Goal: Use online tool/utility: Utilize a website feature to perform a specific function

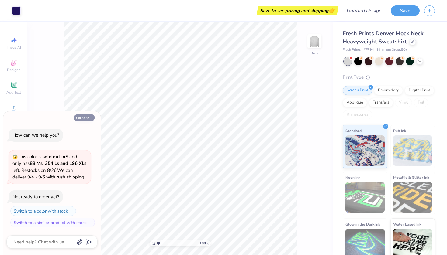
click at [87, 120] on button "Collapse" at bounding box center [84, 118] width 20 height 6
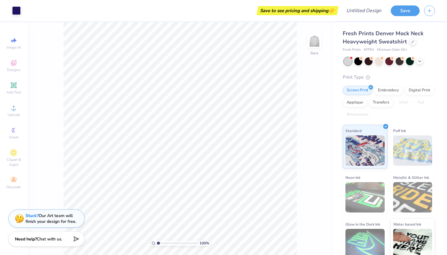
type textarea "x"
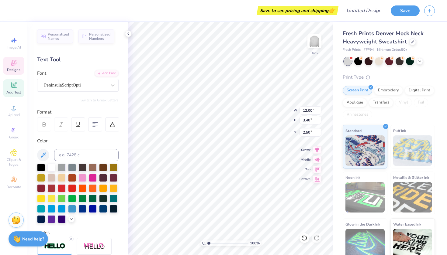
scroll to position [0, 1]
type textarea "Kappa Delta"
click at [10, 128] on icon at bounding box center [13, 130] width 7 height 7
type textarea "K"
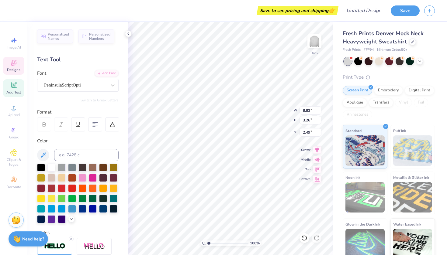
type textarea "T"
type textarea "U"
type textarea "T"
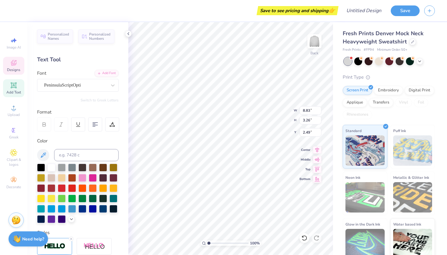
scroll to position [0, 1]
type textarea "Speech"
type input "4.18"
type input "2.80"
type input "2.74"
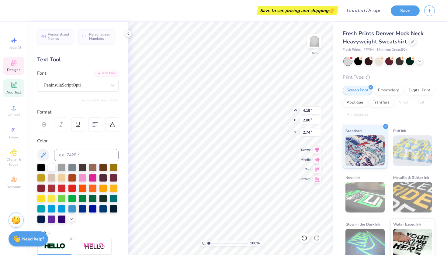
click at [12, 70] on span "Designs" at bounding box center [13, 69] width 13 height 5
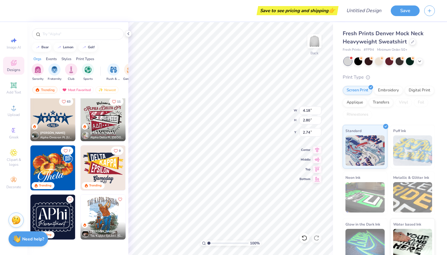
scroll to position [241, 0]
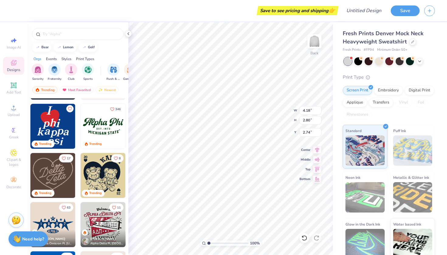
click at [54, 124] on img at bounding box center [52, 126] width 45 height 45
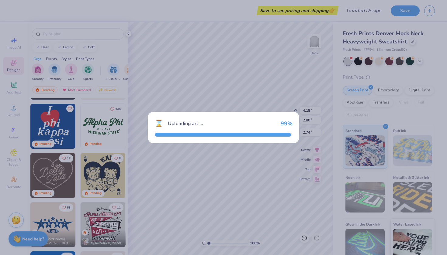
type input "2.47"
type input "3.16"
type input "3.00"
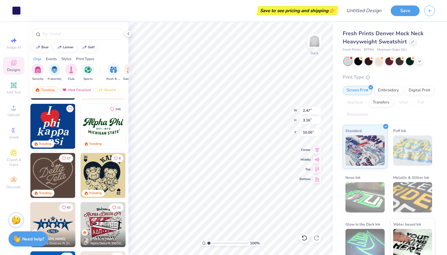
type input "4.18"
type input "2.80"
type input "2.74"
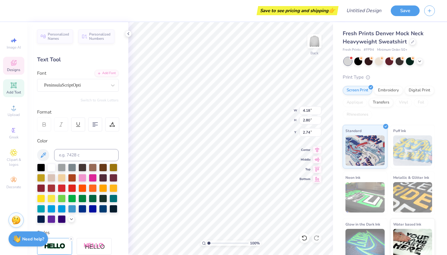
type input "1.18"
type input "1.37"
type input "5.91"
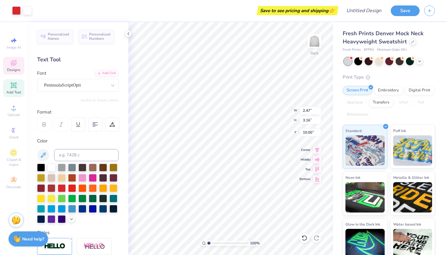
type input "2.47"
type input "3.16"
type input "10.00"
type input "3.00"
type input "6.68"
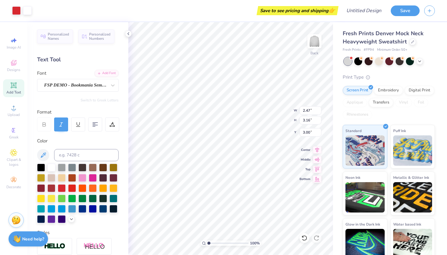
type input "8.54"
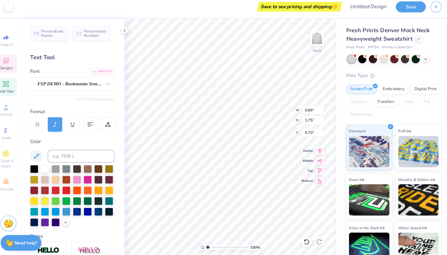
type input "1.34"
type input "1.68"
type input "5.60"
type input "0.89"
type input "1.75"
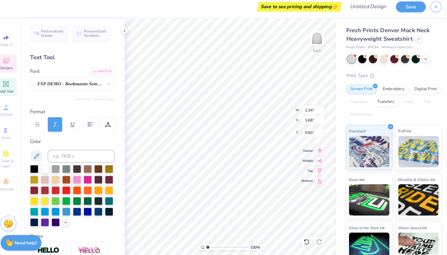
type input "5.70"
type input "1.48"
type input "1.53"
type input "6.24"
type textarea "T"
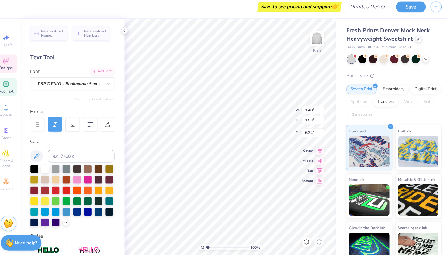
type input "1.34"
type input "1.68"
type input "5.60"
type textarea "U"
type input "6.18"
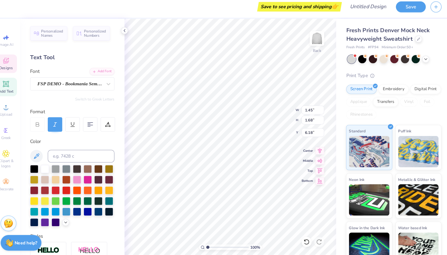
type input "1.45"
type input "7.70"
type textarea "S"
type input "1.13"
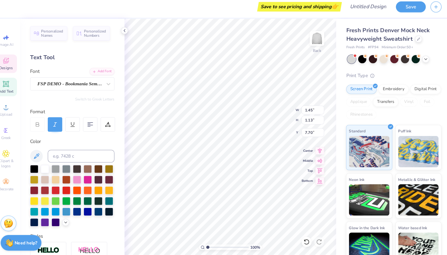
type input "7.91"
type textarea "L"
type input "1.48"
type input "1.53"
type input "8.11"
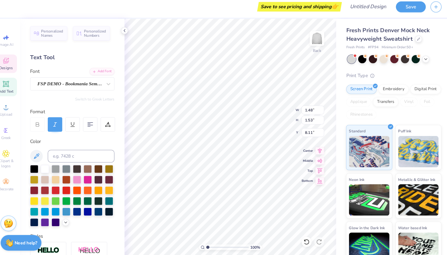
type textarea "P"
type input "1.48"
type input "1.53"
type input "7.85"
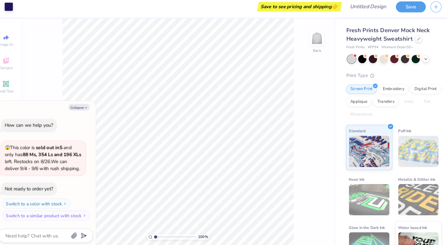
type textarea "x"
